Goal: Transaction & Acquisition: Purchase product/service

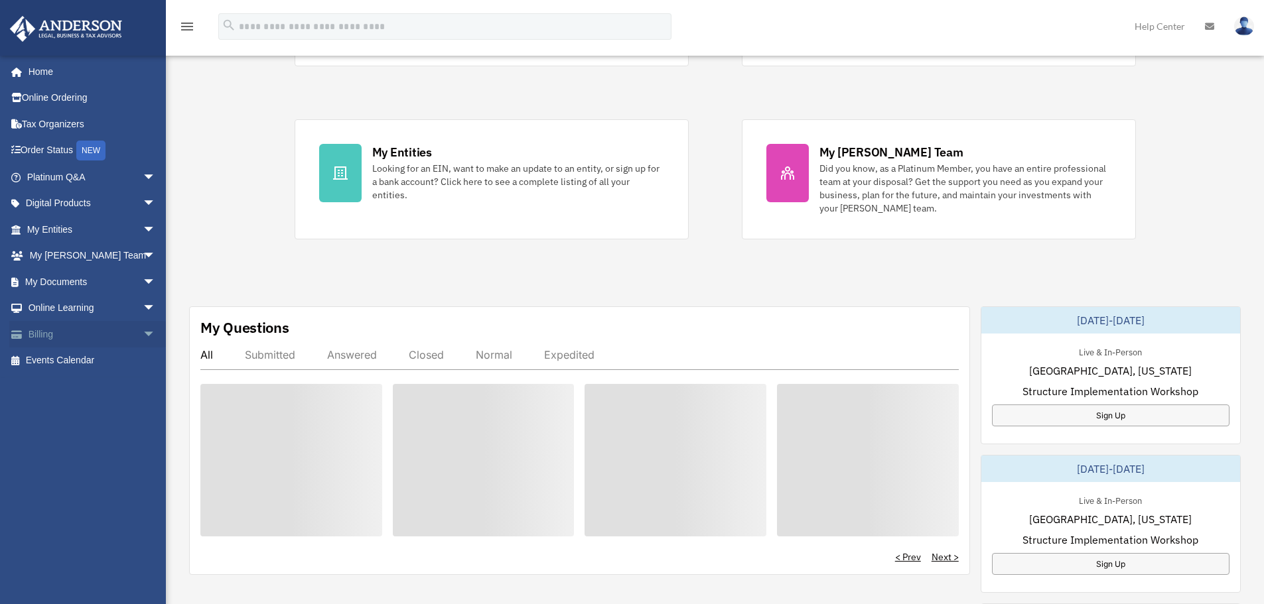
scroll to position [199, 0]
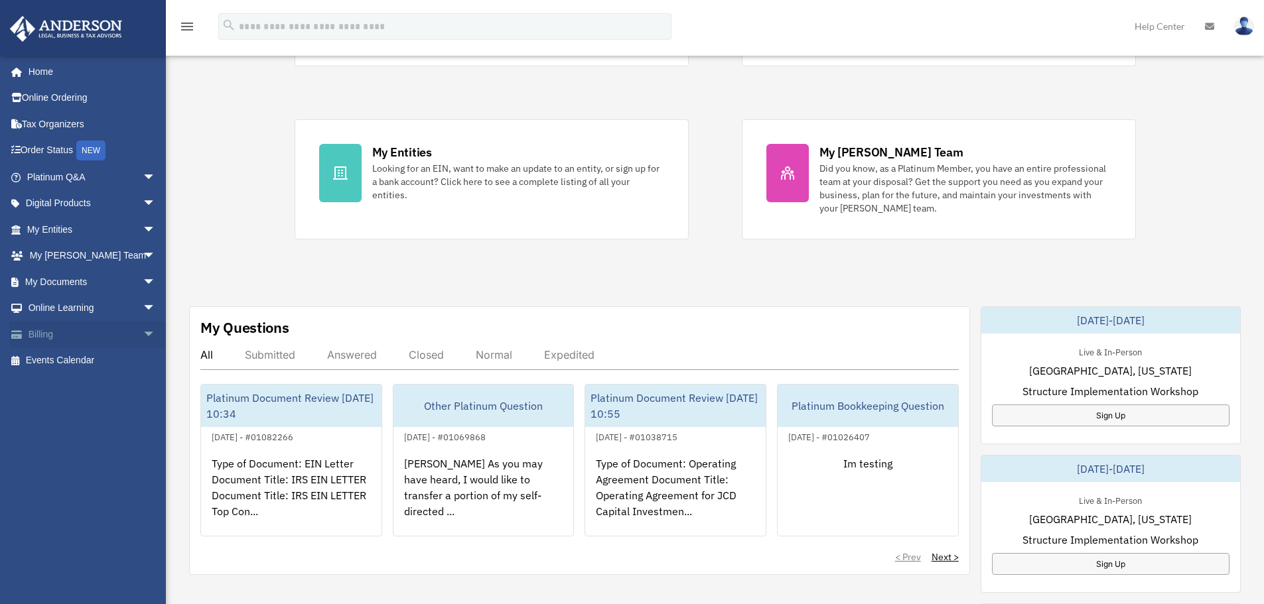
click at [143, 325] on span "arrow_drop_down" at bounding box center [156, 334] width 27 height 27
click at [95, 416] on link "Manage Payments" at bounding box center [97, 414] width 157 height 27
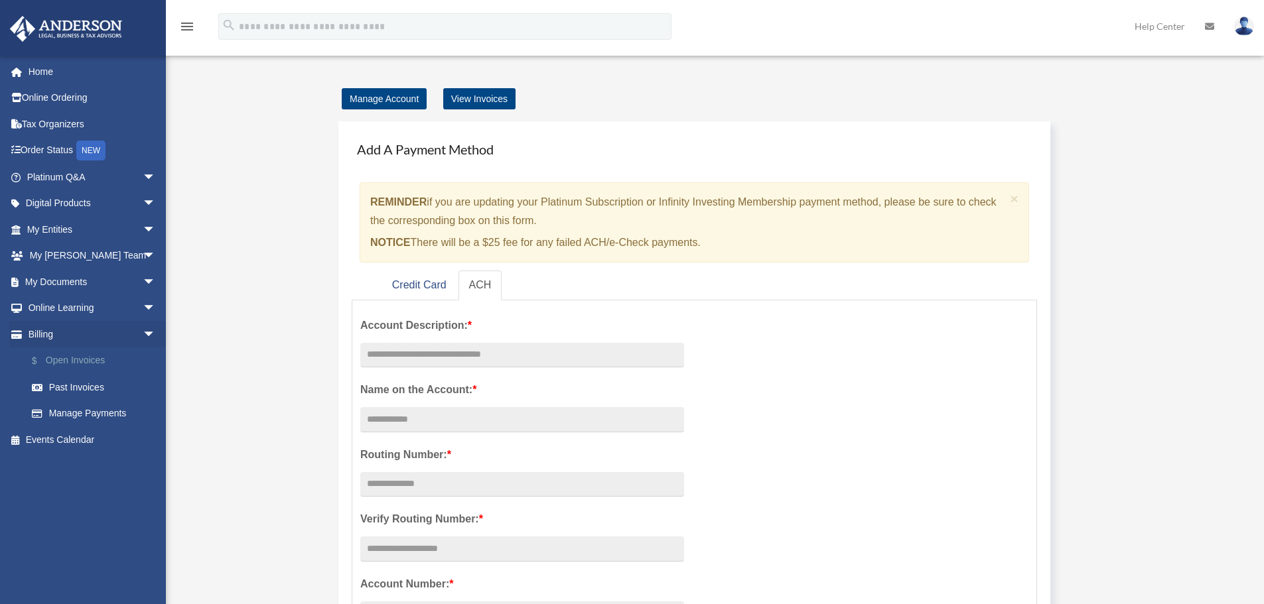
click at [90, 358] on link "$ Open Invoices" at bounding box center [97, 361] width 157 height 27
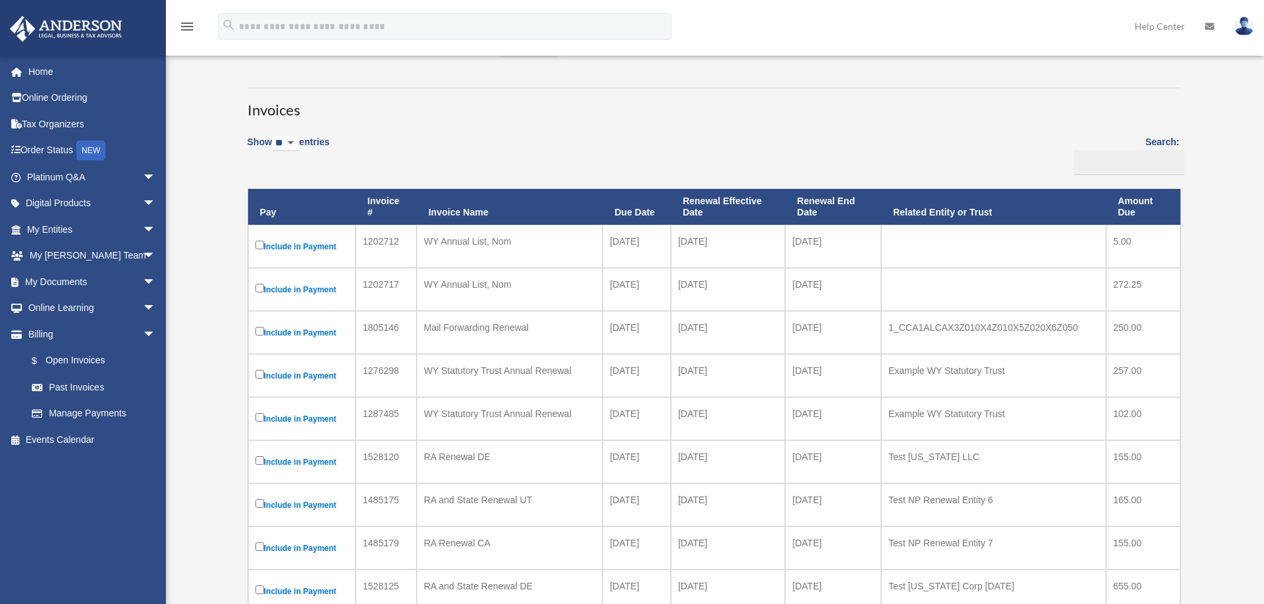
scroll to position [133, 0]
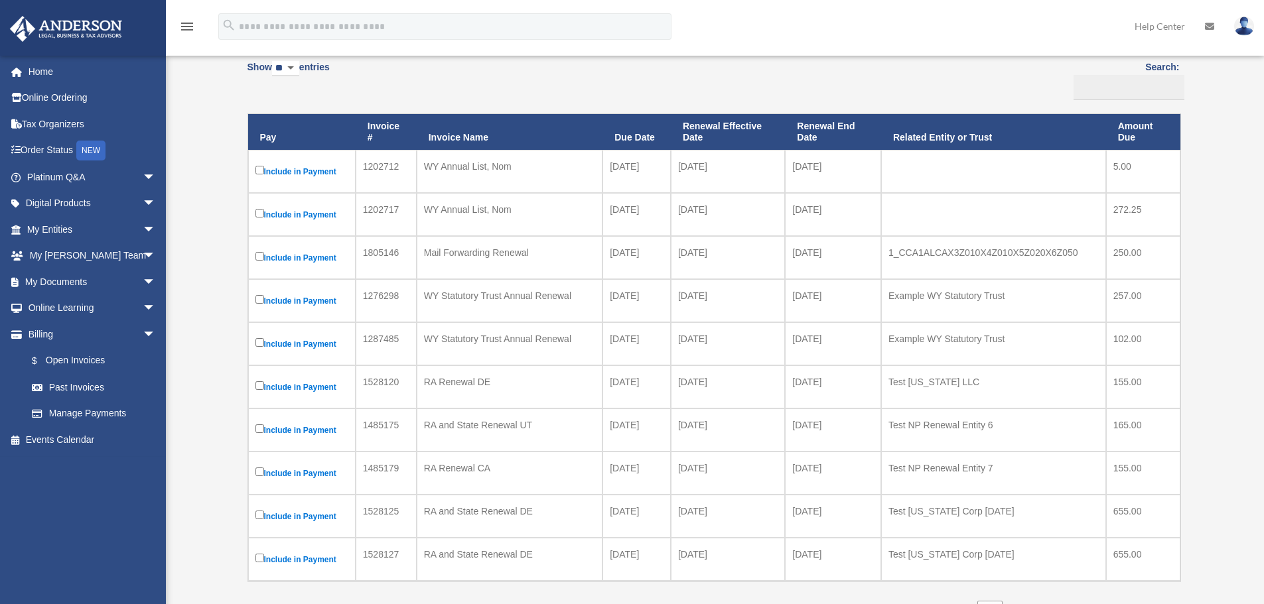
click at [299, 171] on label "Include in Payment" at bounding box center [301, 171] width 93 height 17
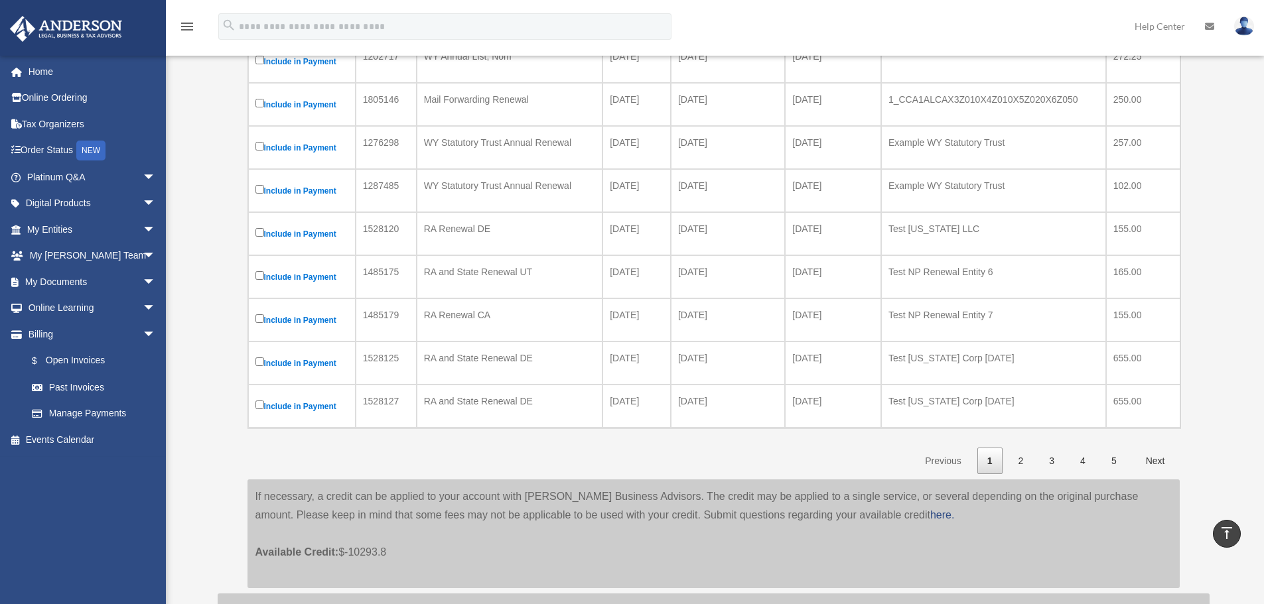
scroll to position [68, 0]
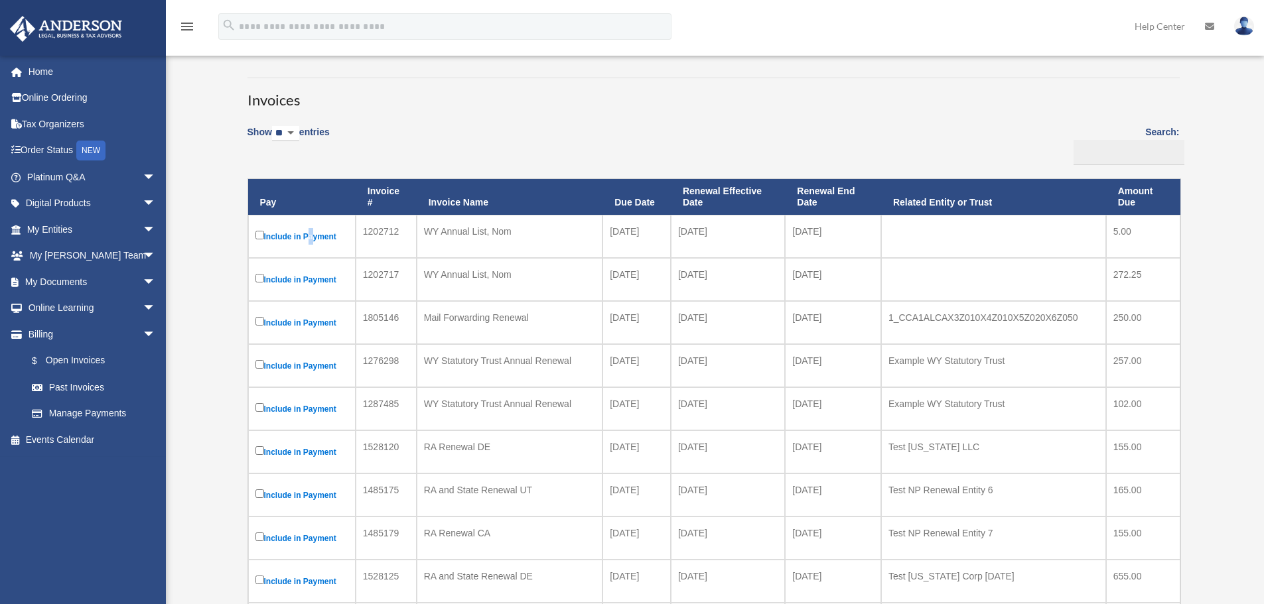
click at [309, 234] on label "Include in Payment" at bounding box center [301, 236] width 93 height 17
click at [297, 234] on label "Include in Payment" at bounding box center [301, 236] width 93 height 17
click at [294, 230] on label "Include in Payment" at bounding box center [301, 236] width 93 height 17
click at [1140, 249] on td "5.00" at bounding box center [1143, 236] width 74 height 43
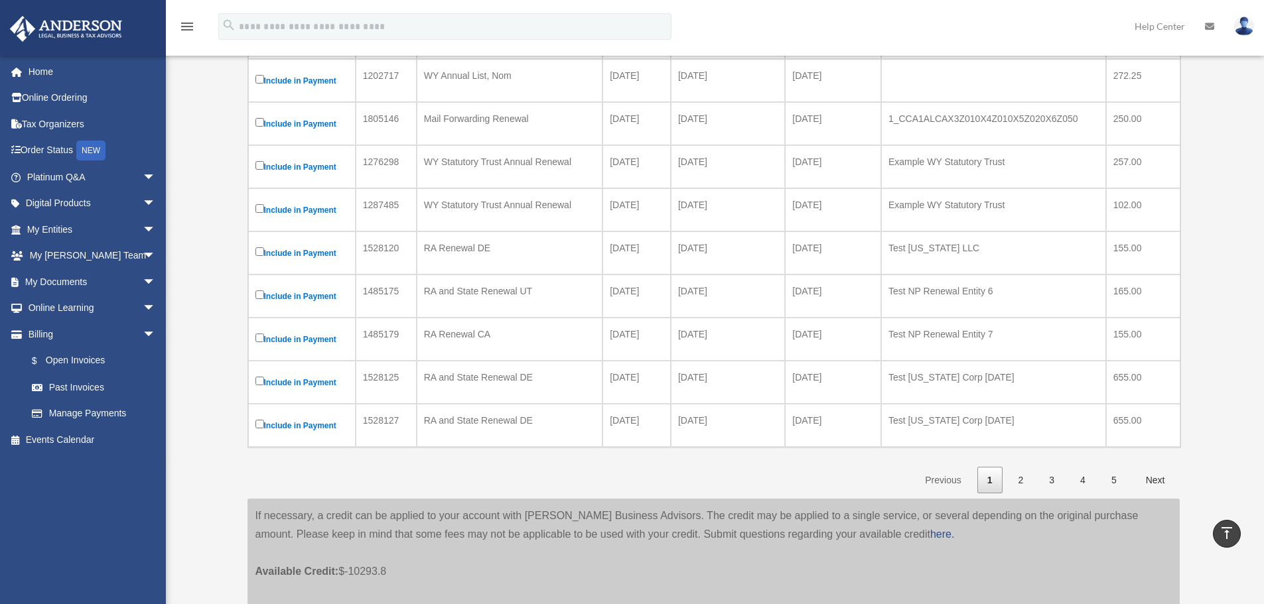
scroll to position [0, 0]
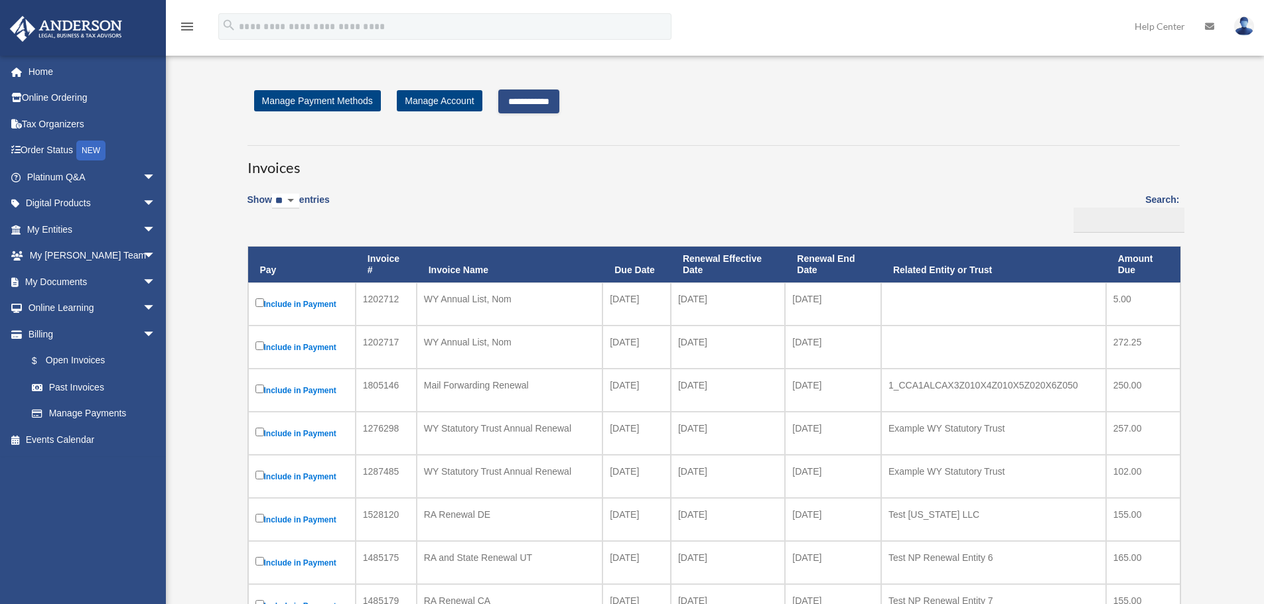
click at [571, 203] on div "Show ** ** ** *** entries Search: Pay Invoice # Invoice Name Due Date Renewal E…" at bounding box center [713, 472] width 932 height 576
drag, startPoint x: 531, startPoint y: 101, endPoint x: 533, endPoint y: 374, distance: 272.7
click at [532, 101] on input "**********" at bounding box center [528, 102] width 61 height 24
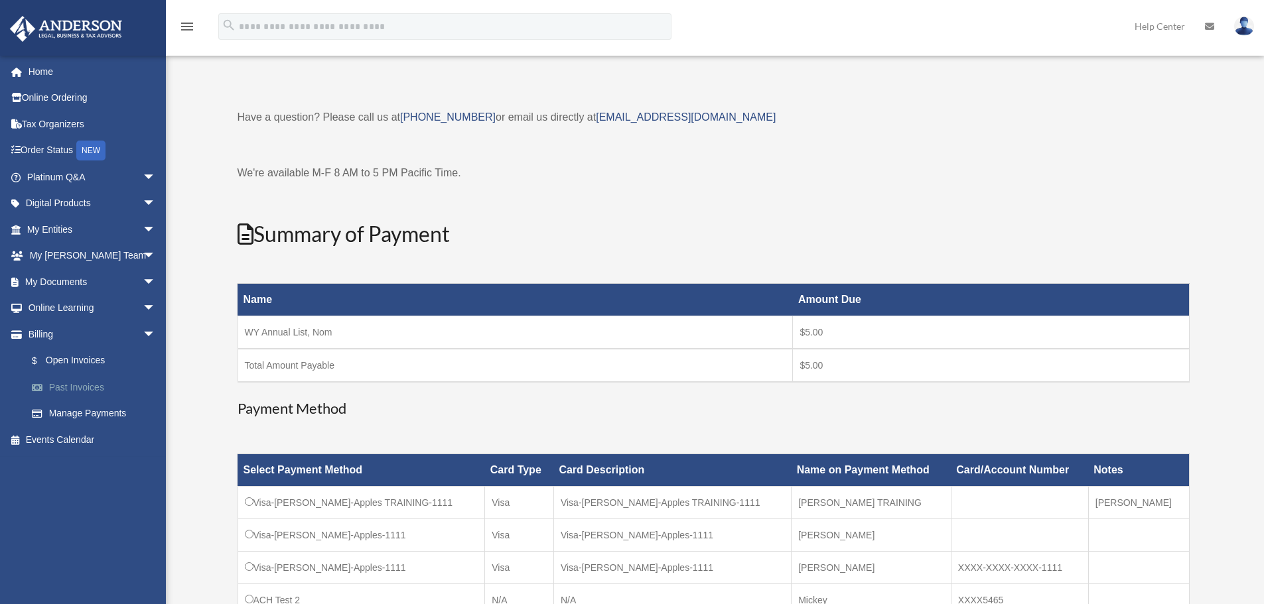
click at [76, 385] on link "Past Invoices" at bounding box center [97, 387] width 157 height 27
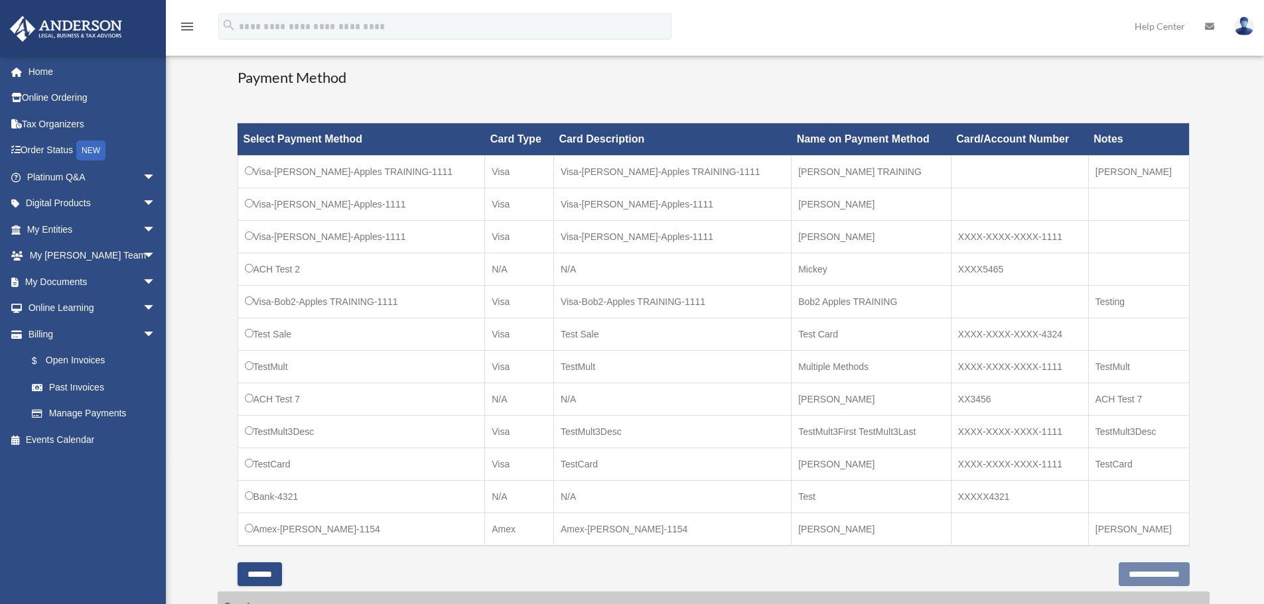
scroll to position [332, 0]
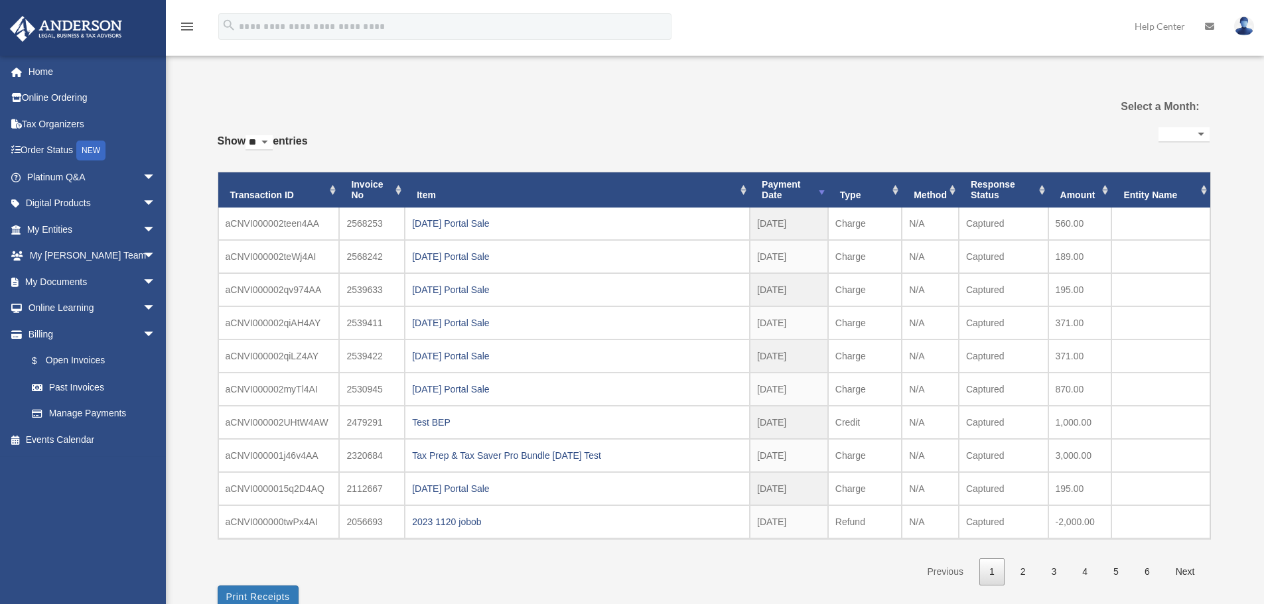
select select
click at [484, 221] on div "2025.08.12 Portal Sale" at bounding box center [577, 223] width 330 height 19
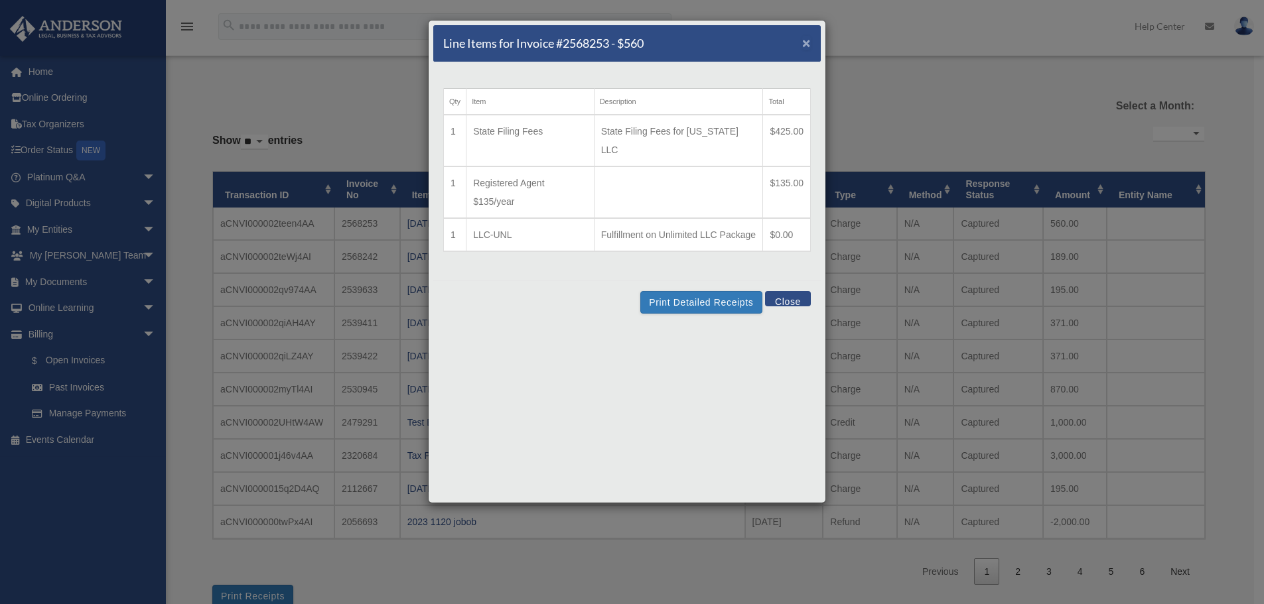
click at [810, 36] on span "×" at bounding box center [806, 42] width 9 height 15
